Goal: Information Seeking & Learning: Find specific fact

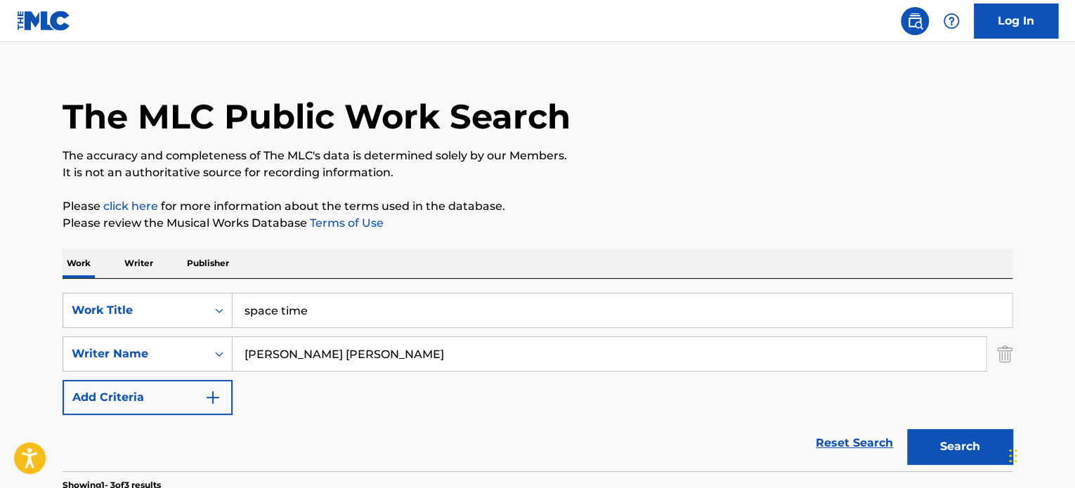
scroll to position [20, 0]
drag, startPoint x: 309, startPoint y: 317, endPoint x: 151, endPoint y: 302, distance: 158.7
click at [151, 302] on div "SearchWithCriteria8244ac94-2410-4da2-bd3e-15cc6d1424a7 Work Title space time" at bounding box center [538, 310] width 950 height 35
type input "famous back home"
type input "[PERSON_NAME]"
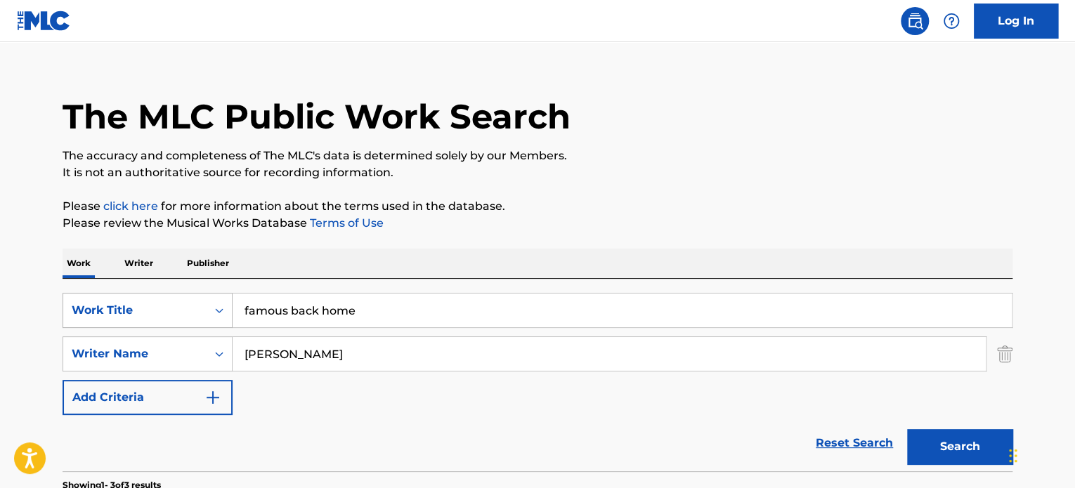
click at [907, 429] on button "Search" at bounding box center [959, 446] width 105 height 35
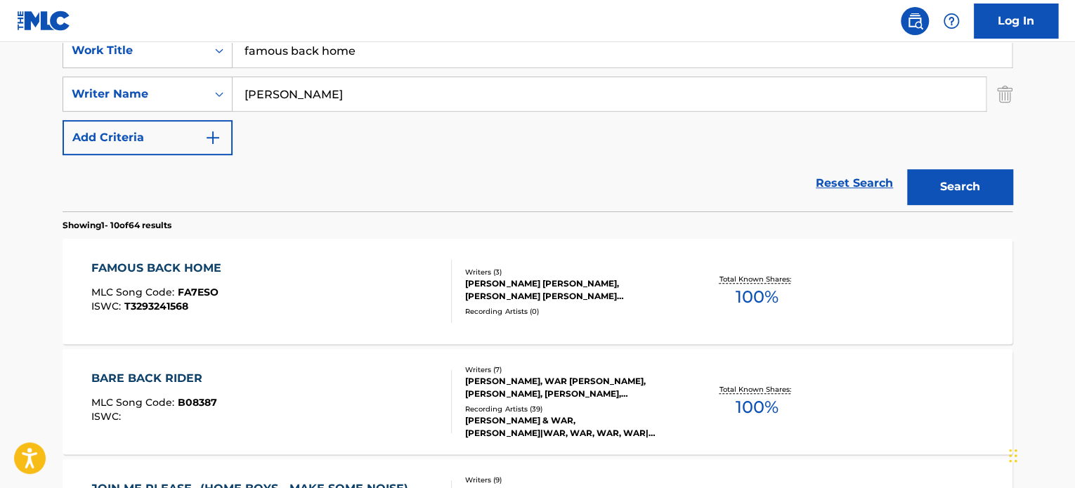
scroll to position [292, 0]
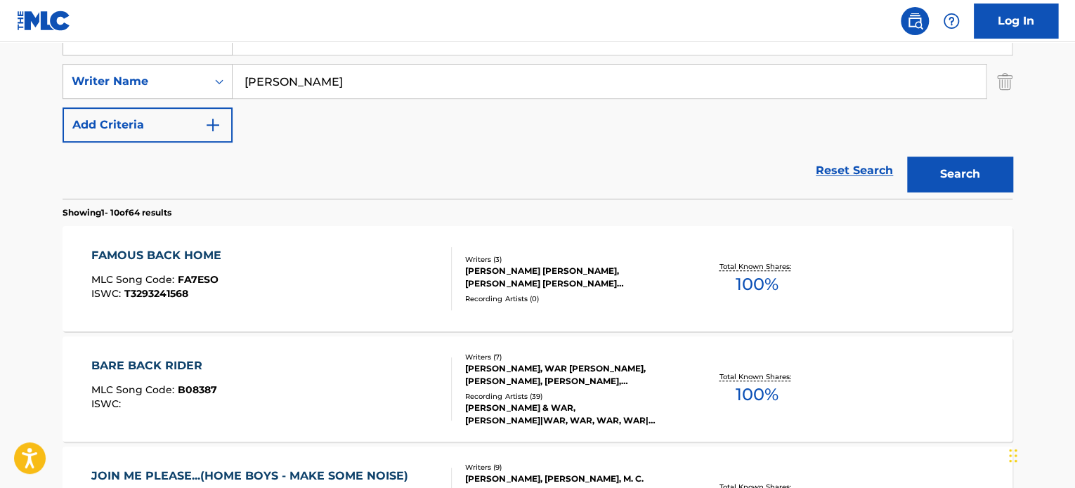
click at [170, 254] on div "FAMOUS BACK HOME" at bounding box center [159, 255] width 137 height 17
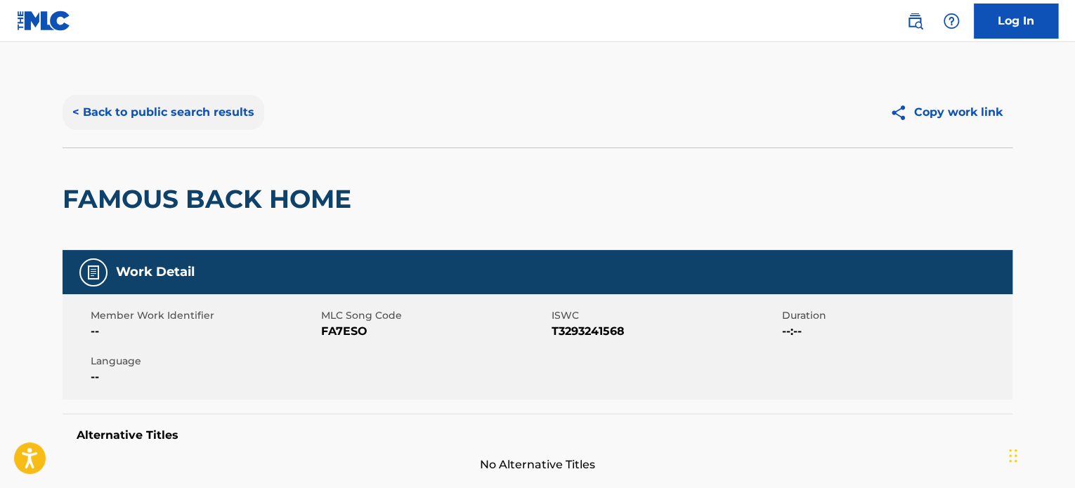
click at [133, 112] on button "< Back to public search results" at bounding box center [164, 112] width 202 height 35
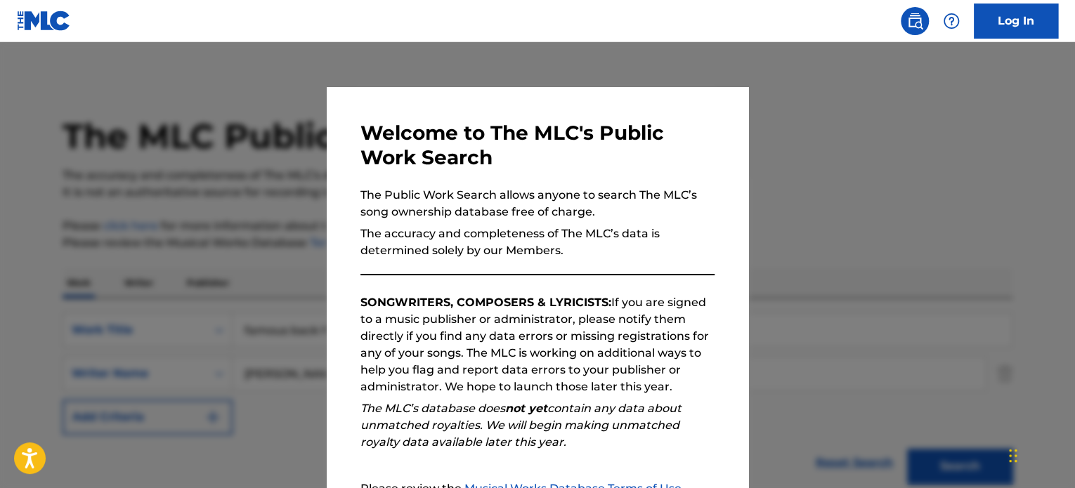
scroll to position [292, 0]
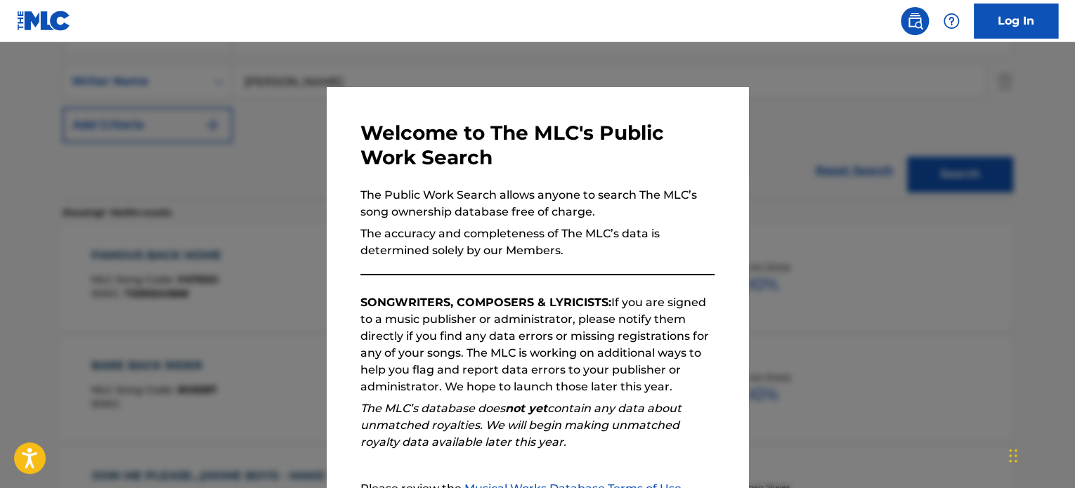
click at [296, 188] on div at bounding box center [537, 286] width 1075 height 488
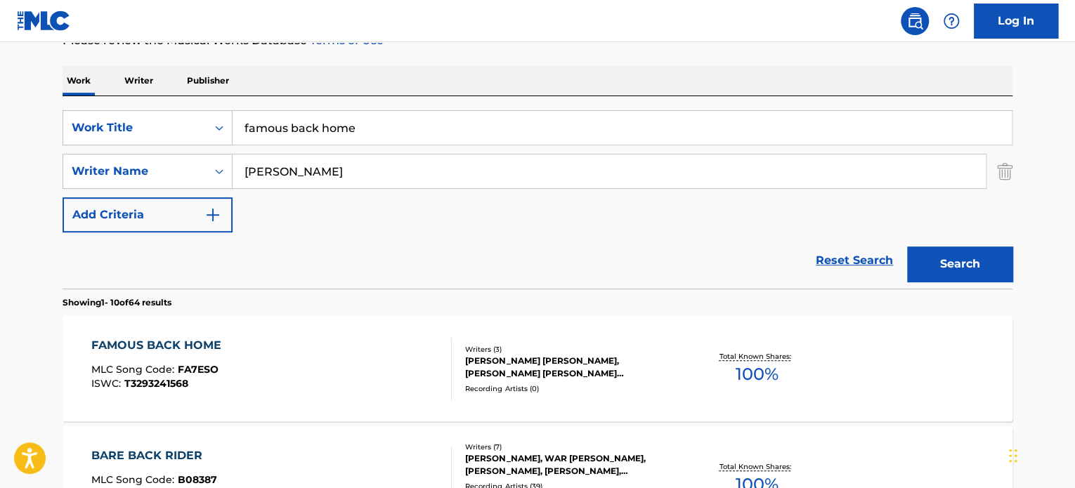
scroll to position [0, 0]
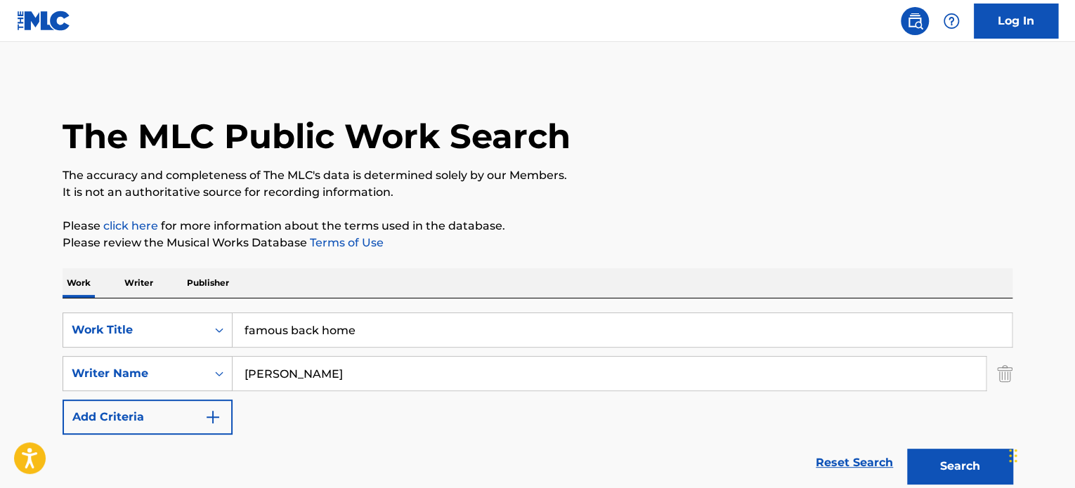
drag, startPoint x: 391, startPoint y: 326, endPoint x: 0, endPoint y: 322, distance: 390.6
type input "couldn't care less"
type input "block"
click at [907, 449] on button "Search" at bounding box center [959, 466] width 105 height 35
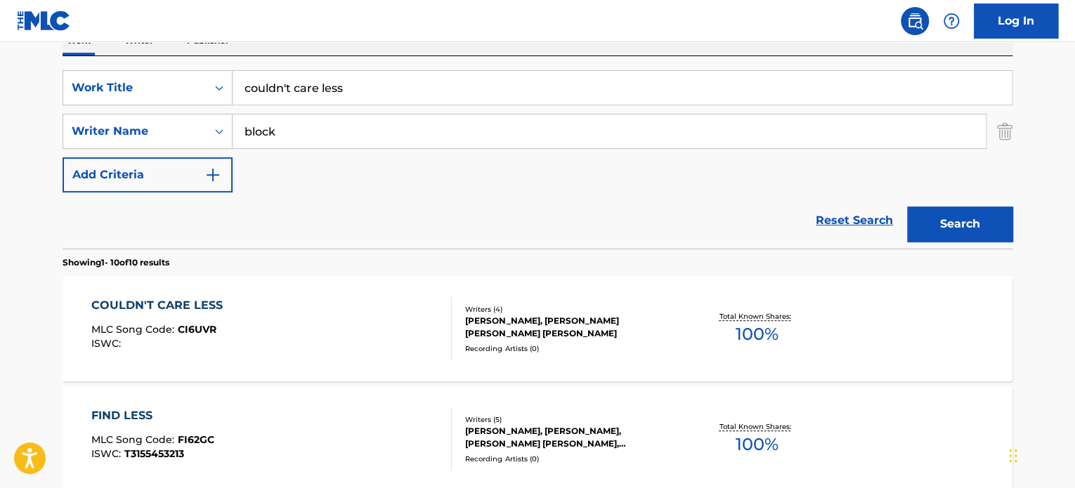
scroll to position [277, 0]
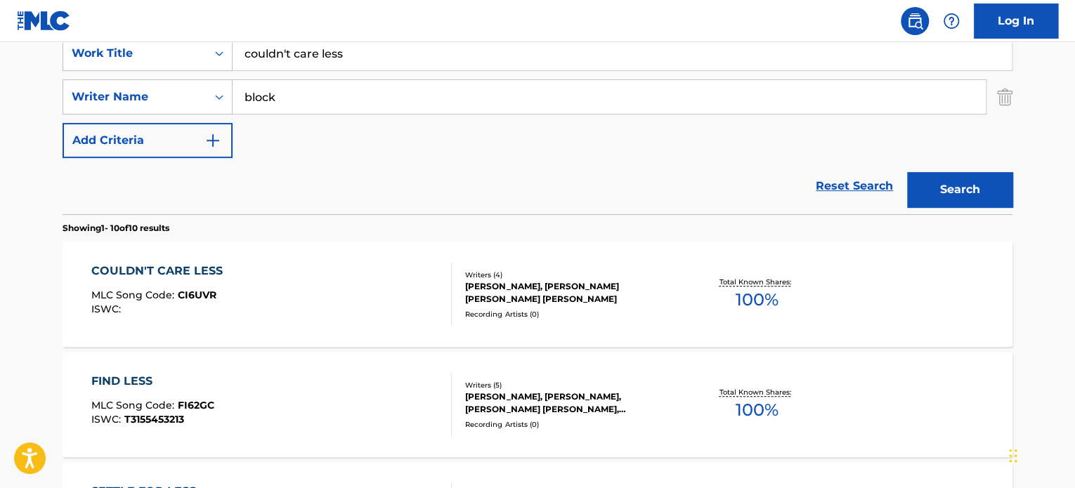
click at [164, 270] on div "COULDN'T CARE LESS" at bounding box center [160, 271] width 138 height 17
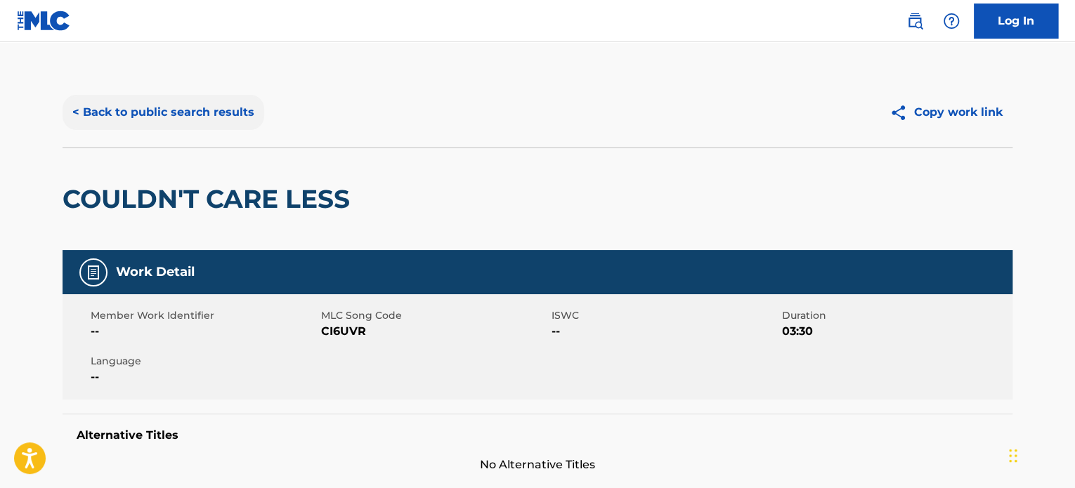
click at [171, 110] on button "< Back to public search results" at bounding box center [164, 112] width 202 height 35
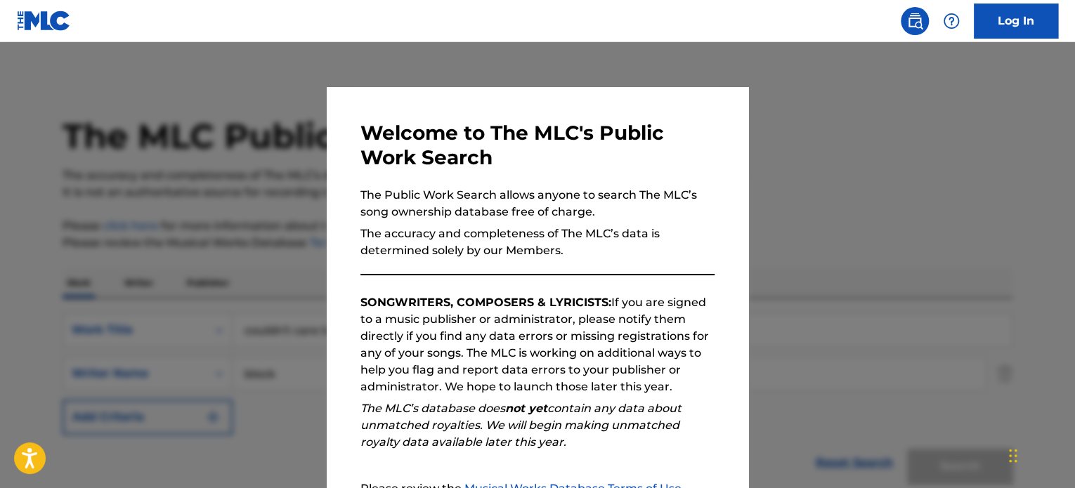
scroll to position [277, 0]
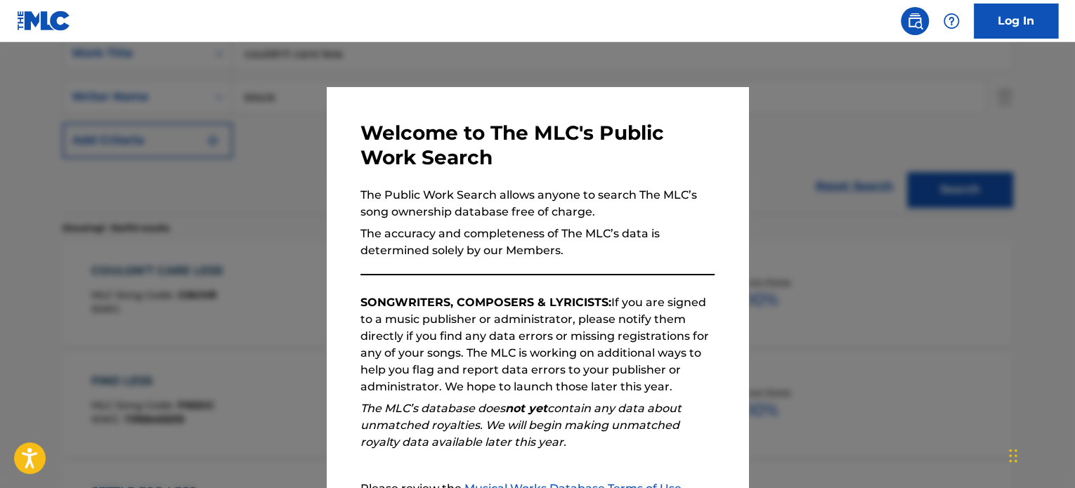
click at [243, 204] on div at bounding box center [537, 286] width 1075 height 488
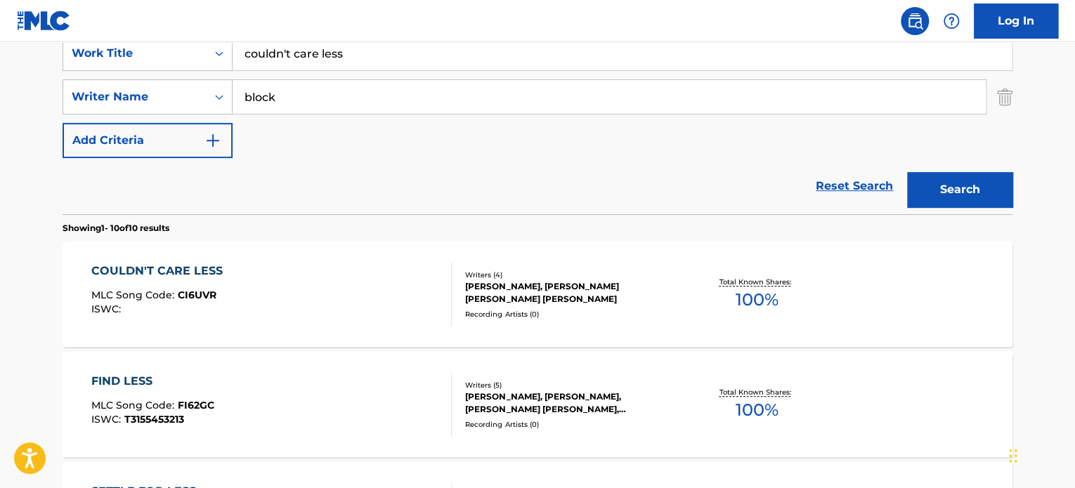
click at [345, 64] on input "couldn't care less" at bounding box center [622, 54] width 779 height 34
drag, startPoint x: 351, startPoint y: 58, endPoint x: 97, endPoint y: 19, distance: 256.5
type input "hideaway"
type input "[PERSON_NAME]"
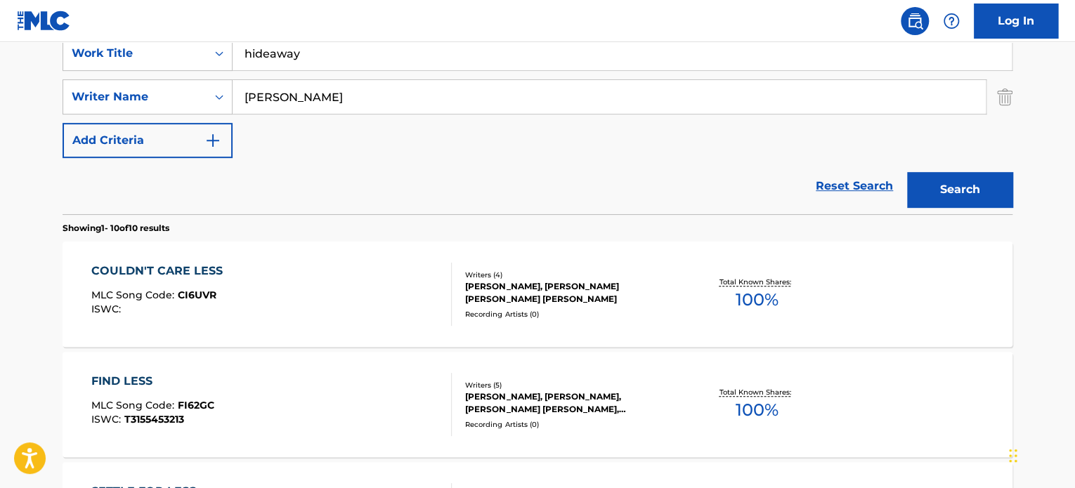
click at [907, 172] on button "Search" at bounding box center [959, 189] width 105 height 35
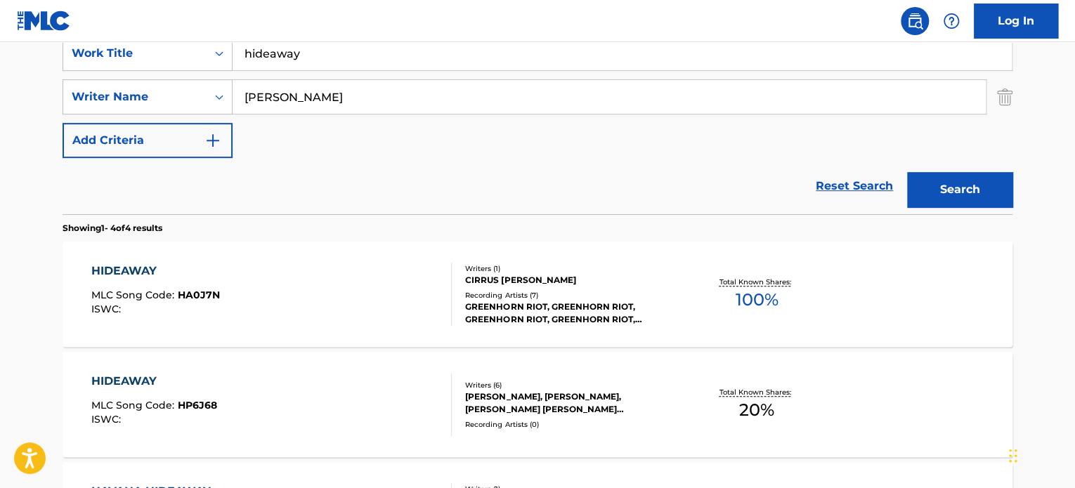
click at [136, 376] on div "HIDEAWAY" at bounding box center [154, 381] width 126 height 17
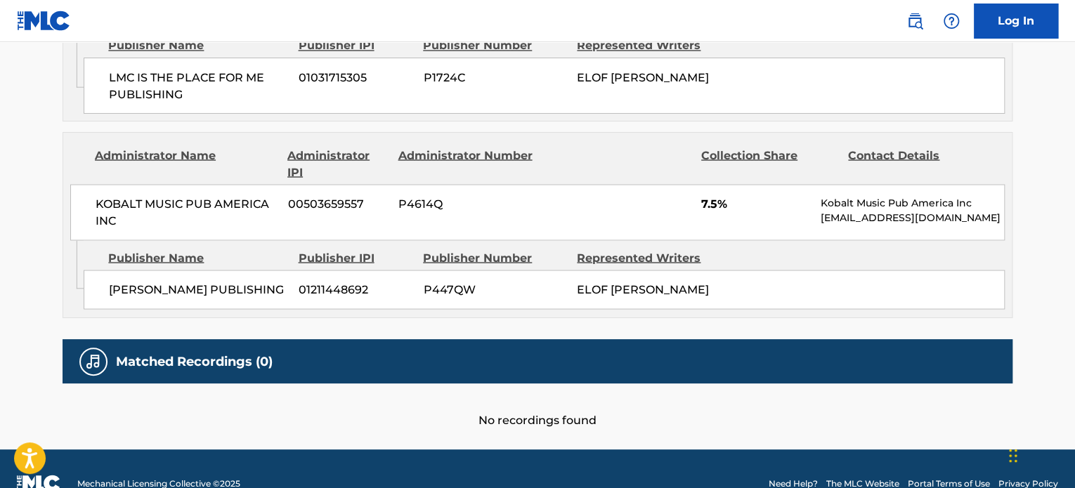
scroll to position [1312, 0]
